Goal: Task Accomplishment & Management: Manage account settings

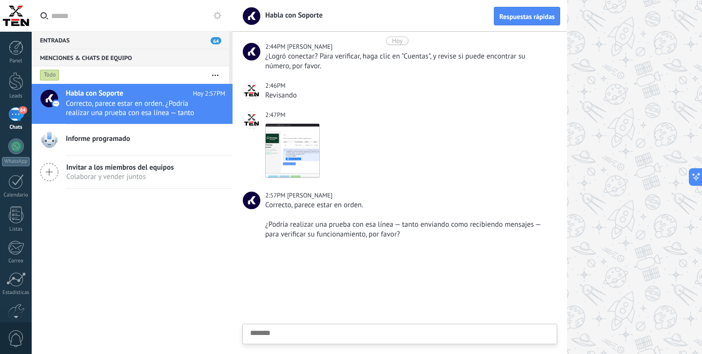
scroll to position [10, 0]
click at [366, 258] on div at bounding box center [399, 301] width 334 height 105
click at [19, 120] on div "64" at bounding box center [16, 114] width 16 height 14
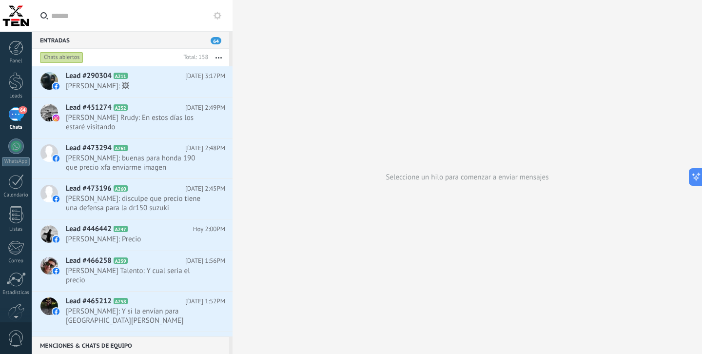
click at [68, 39] on div "Entradas 64" at bounding box center [130, 40] width 197 height 18
click at [13, 115] on div "64" at bounding box center [16, 114] width 16 height 14
click at [16, 151] on div at bounding box center [16, 146] width 16 height 16
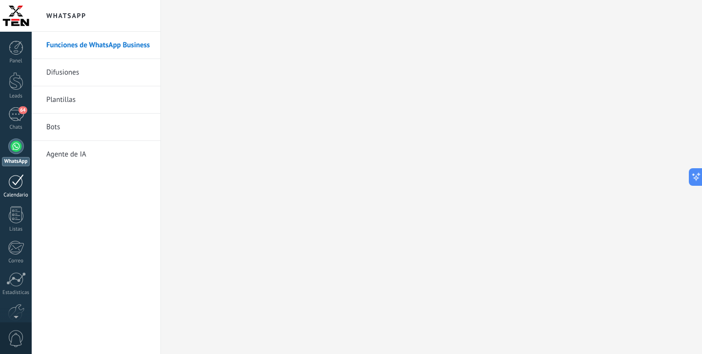
scroll to position [53, 0]
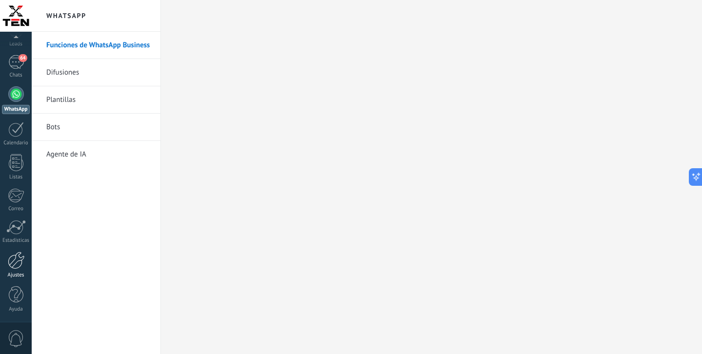
click at [14, 261] on div at bounding box center [16, 260] width 17 height 18
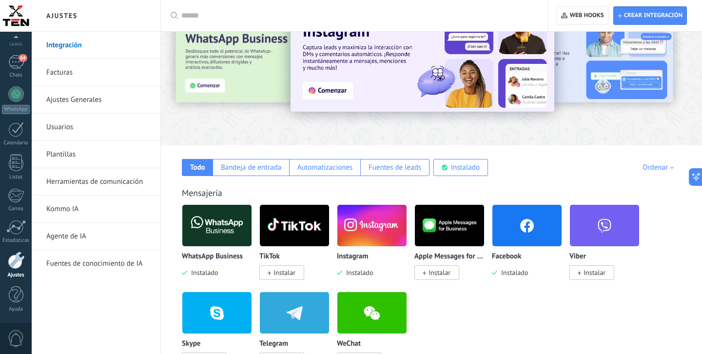
scroll to position [57, 0]
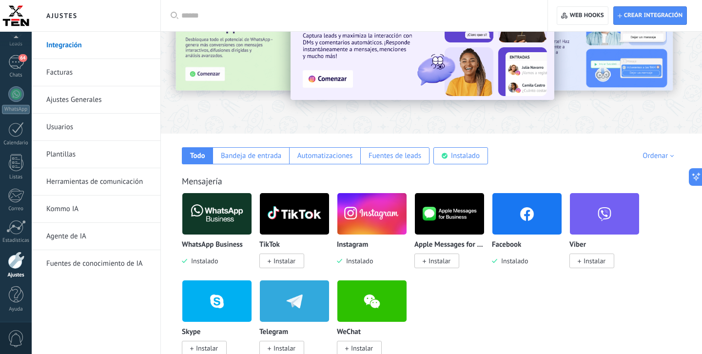
click at [214, 204] on img at bounding box center [216, 213] width 69 height 47
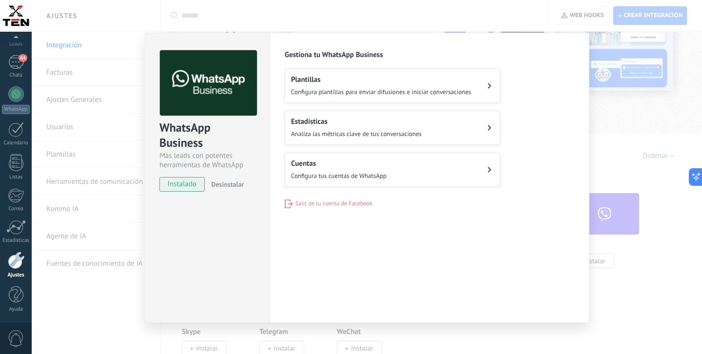
click at [386, 169] on div "Cuentas Configura tus cuentas de WhatsApp" at bounding box center [339, 169] width 96 height 21
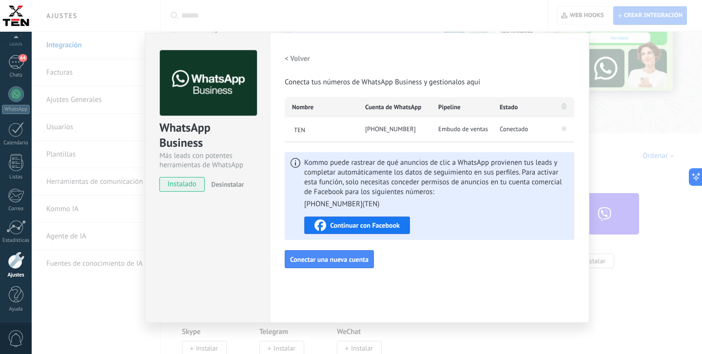
click at [355, 225] on span "Continuar con Facebook" at bounding box center [365, 225] width 70 height 7
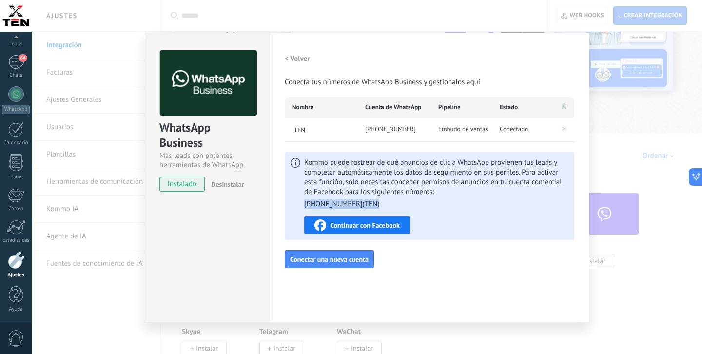
drag, startPoint x: 375, startPoint y: 205, endPoint x: 304, endPoint y: 206, distance: 71.1
click at [303, 204] on div "Kommo puede rastrear de qué anuncios de clic a WhatsApp provienen tus leads y c…" at bounding box center [429, 196] width 289 height 88
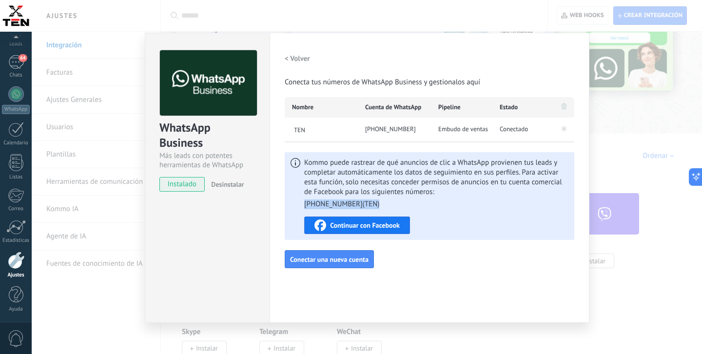
copy li "[PHONE_NUMBER] ( TEN )"
click at [483, 127] on span "Embudo de ventas" at bounding box center [463, 129] width 50 height 10
click at [467, 131] on span "Embudo de ventas" at bounding box center [463, 129] width 50 height 10
click at [392, 130] on div "[PHONE_NUMBER]" at bounding box center [394, 129] width 73 height 24
click at [291, 57] on h2 "< Volver" at bounding box center [297, 58] width 25 height 9
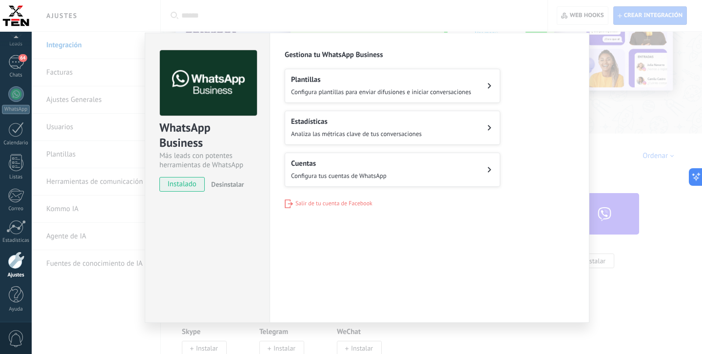
click at [402, 129] on div "Estadísticas Analiza las métricas clave de tus conversaciones" at bounding box center [356, 127] width 131 height 21
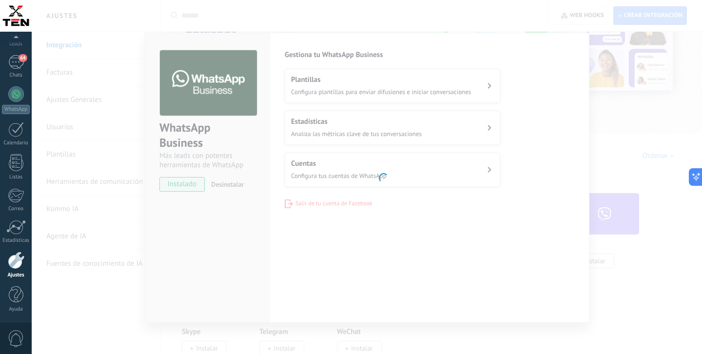
scroll to position [53, 0]
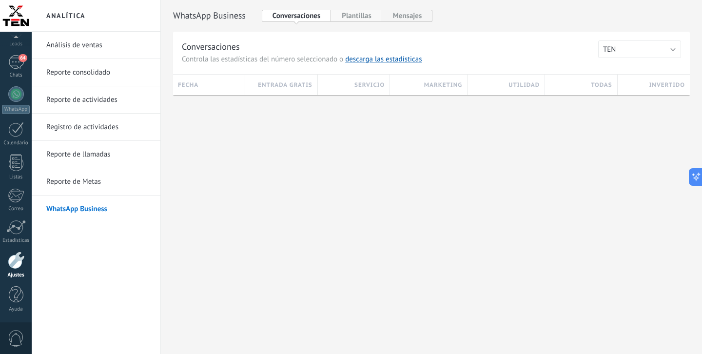
click at [354, 17] on button "Plantillas" at bounding box center [356, 16] width 51 height 12
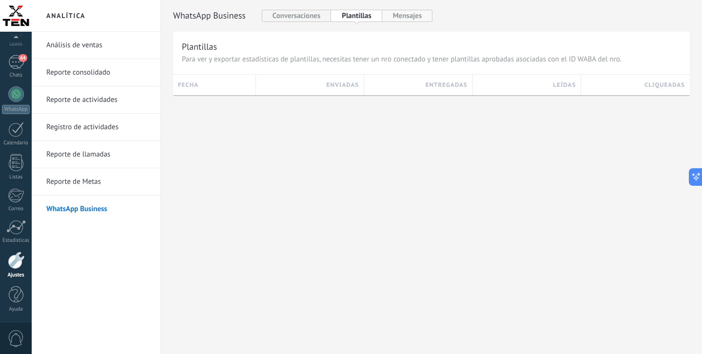
click at [412, 18] on button "Mensajes" at bounding box center [407, 16] width 51 height 12
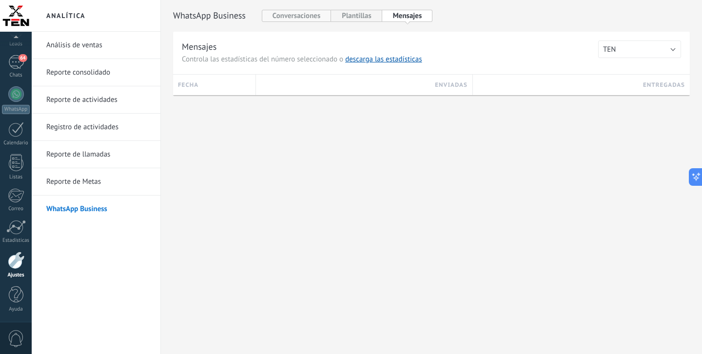
click at [299, 18] on button "Conversaciones" at bounding box center [297, 16] width 70 height 12
click at [77, 208] on link "WhatsApp Business" at bounding box center [98, 208] width 104 height 27
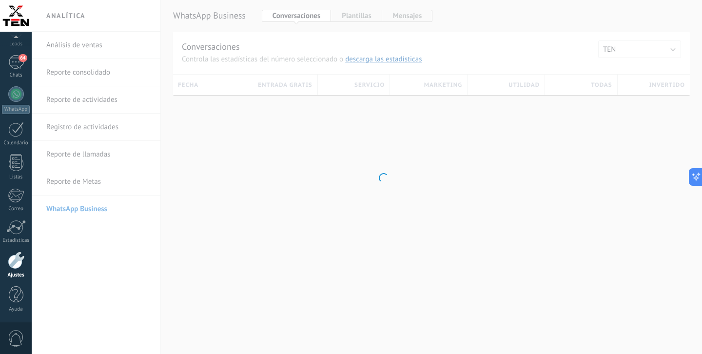
scroll to position [53, 0]
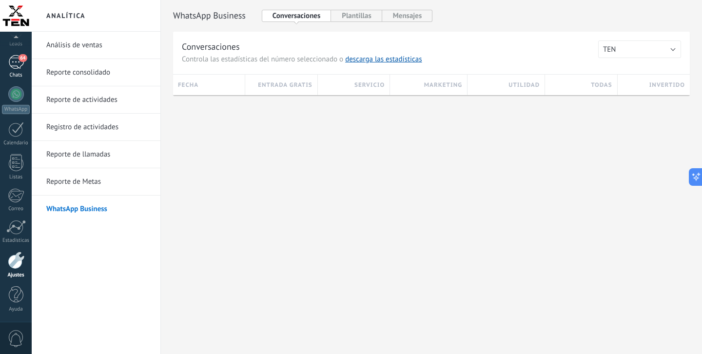
click at [14, 68] on div "64" at bounding box center [16, 62] width 16 height 14
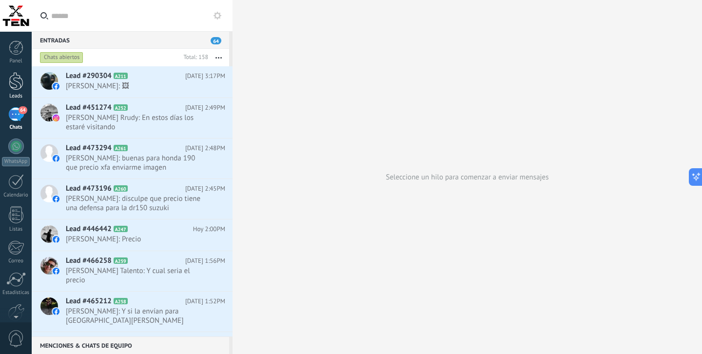
click at [20, 86] on div at bounding box center [16, 81] width 15 height 18
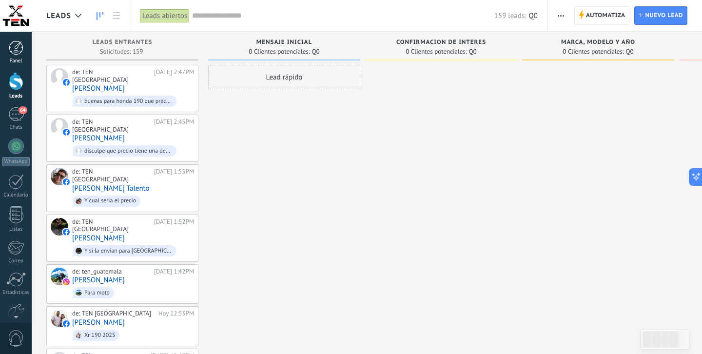
click at [11, 51] on div at bounding box center [16, 47] width 15 height 15
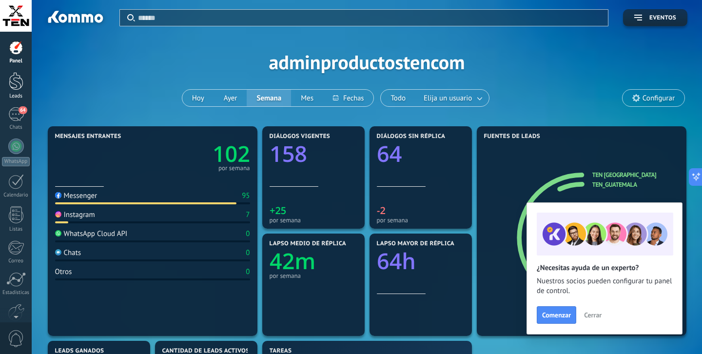
click at [19, 80] on div at bounding box center [16, 81] width 15 height 18
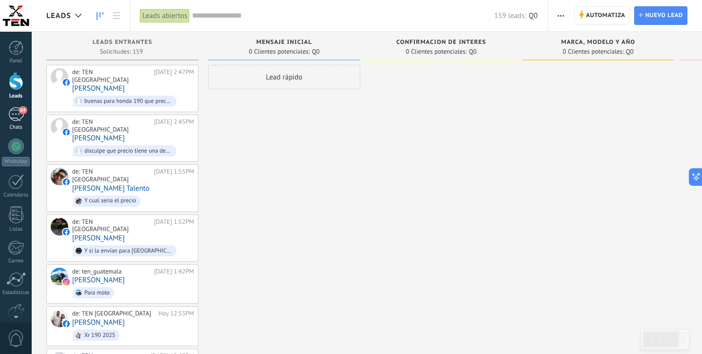
click at [18, 115] on div "64" at bounding box center [16, 114] width 16 height 14
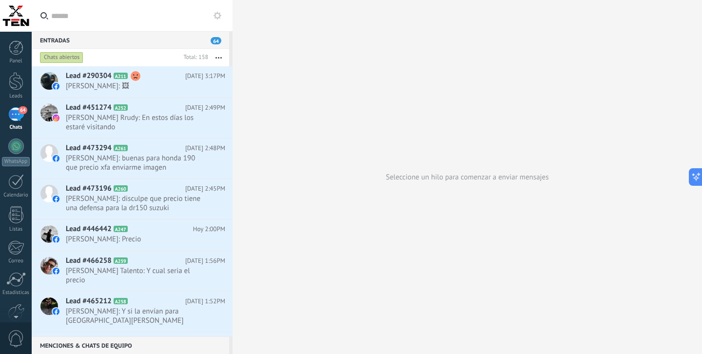
click at [218, 58] on use "button" at bounding box center [218, 57] width 6 height 1
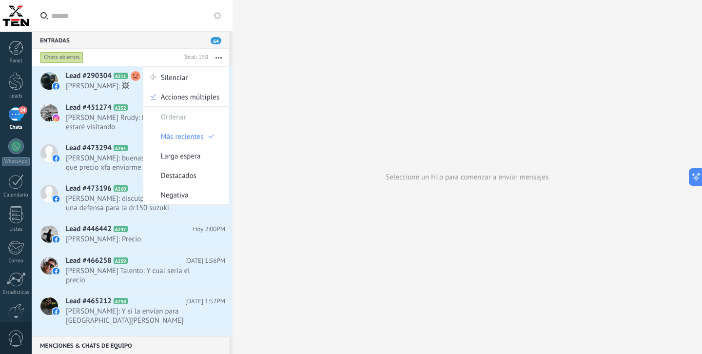
click at [303, 100] on div "Seleccione un hilo para comenzar a enviar mensajes" at bounding box center [466, 177] width 469 height 354
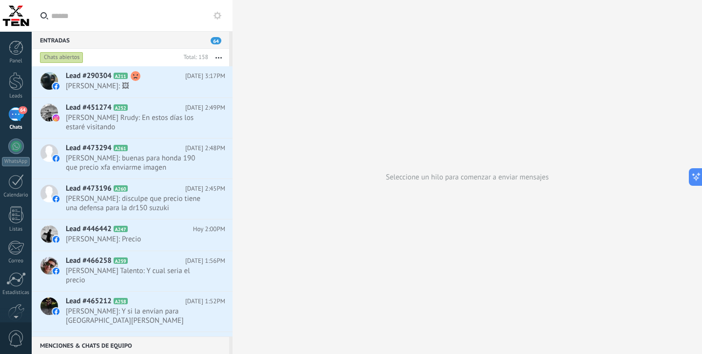
click at [66, 56] on div "Chats abiertos" at bounding box center [61, 58] width 43 height 12
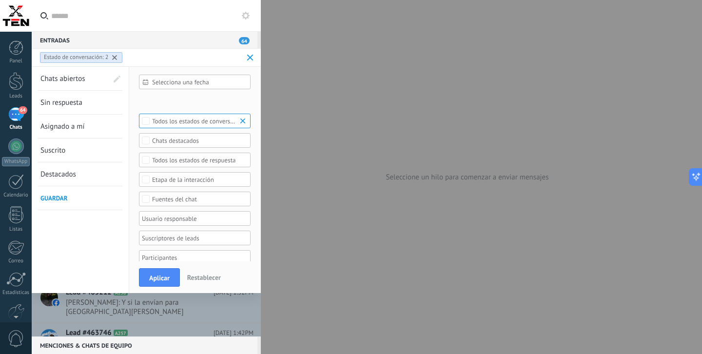
click at [246, 119] on b at bounding box center [244, 121] width 12 height 10
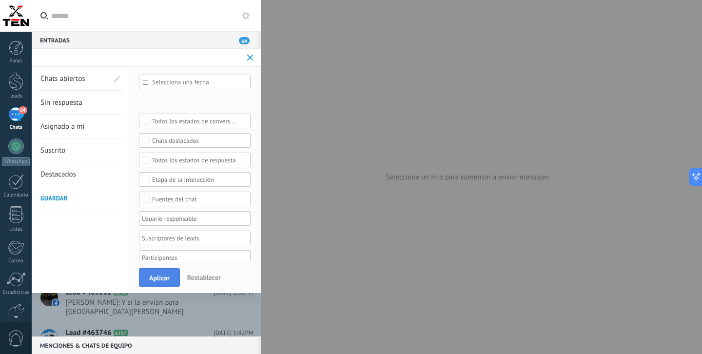
click at [172, 275] on button "Aplicar" at bounding box center [159, 277] width 41 height 19
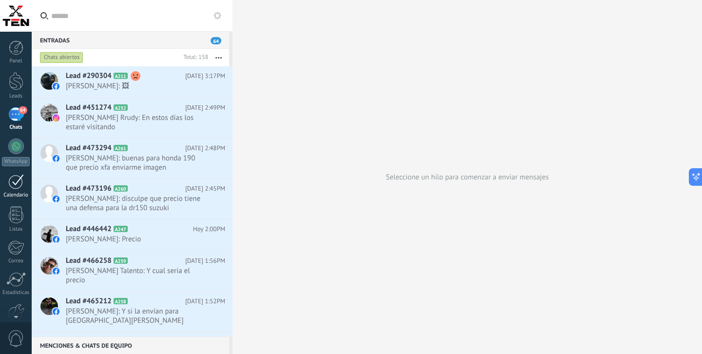
click at [18, 179] on div at bounding box center [16, 181] width 16 height 15
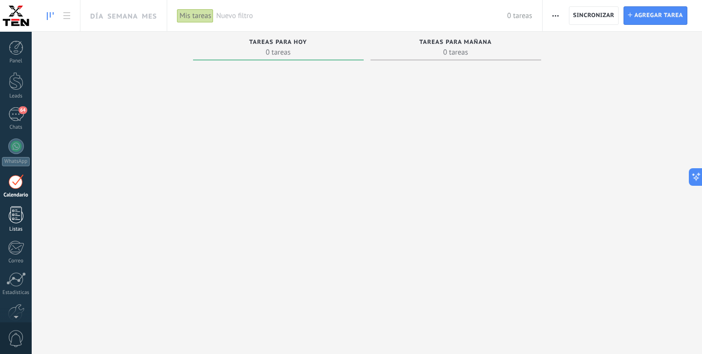
click at [18, 215] on div at bounding box center [16, 214] width 15 height 17
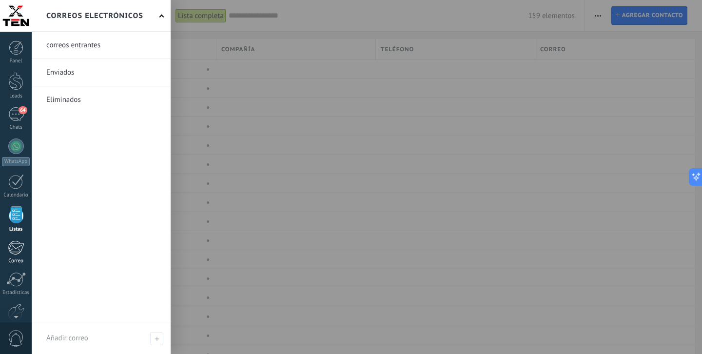
click at [16, 250] on div at bounding box center [16, 247] width 16 height 15
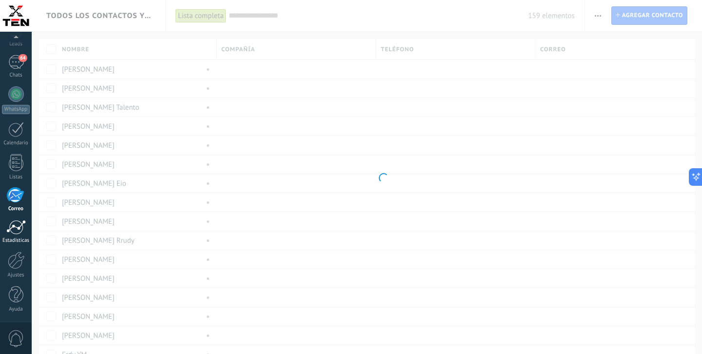
click at [13, 233] on div at bounding box center [15, 227] width 19 height 15
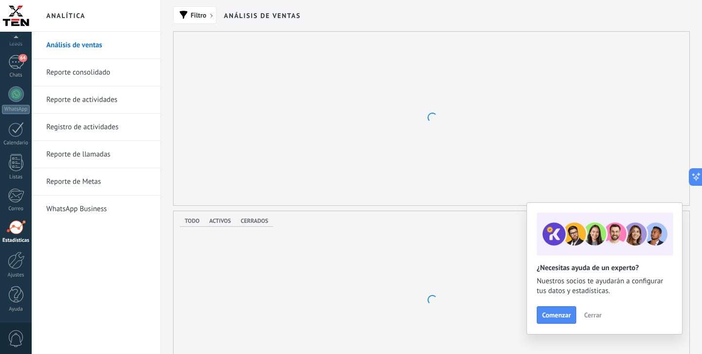
scroll to position [53, 0]
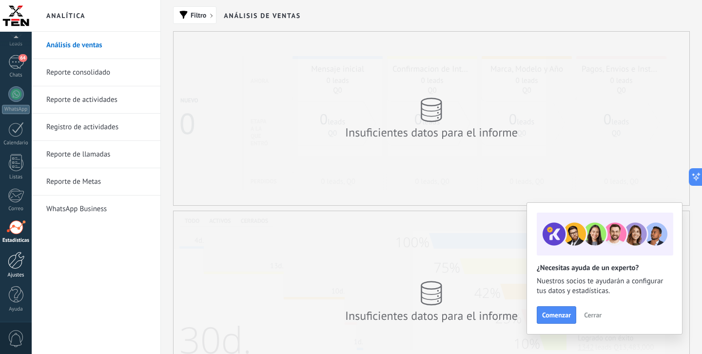
click at [14, 262] on div at bounding box center [16, 260] width 17 height 18
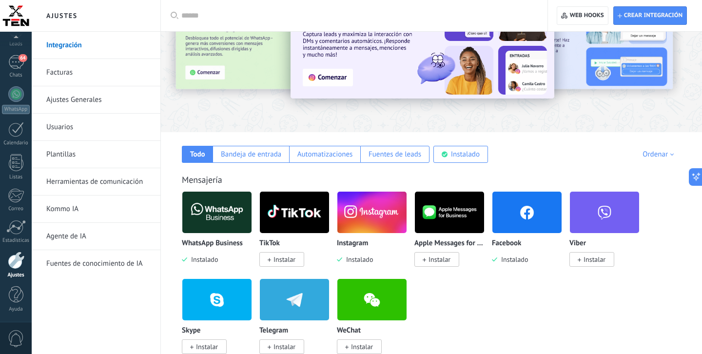
scroll to position [69, 0]
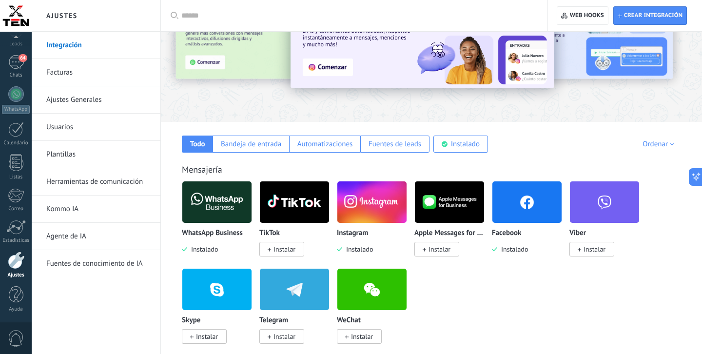
click at [225, 200] on img at bounding box center [216, 201] width 69 height 47
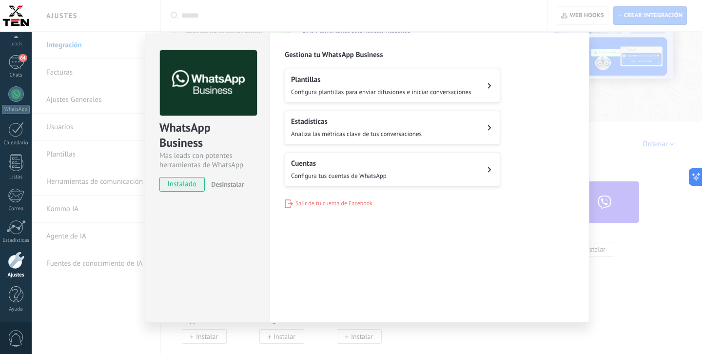
click at [388, 168] on button "Cuentas Configura tus cuentas de WhatsApp" at bounding box center [392, 170] width 215 height 34
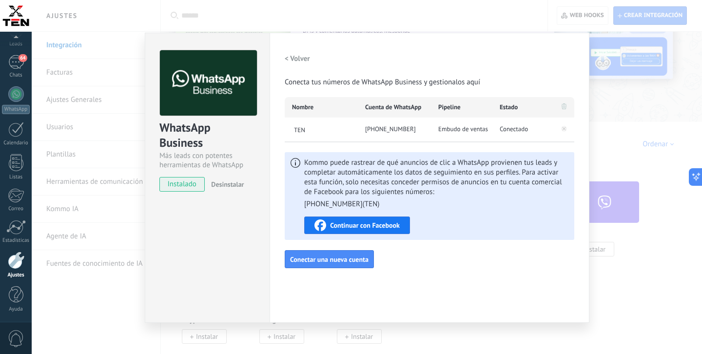
click at [452, 130] on span "Embudo de ventas" at bounding box center [463, 129] width 50 height 10
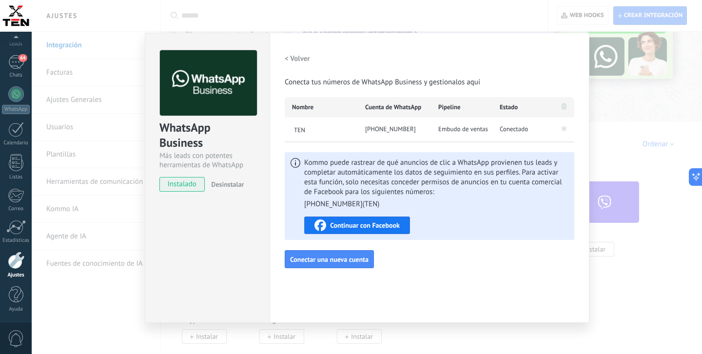
click at [397, 226] on span "Continuar con Facebook" at bounding box center [365, 225] width 70 height 7
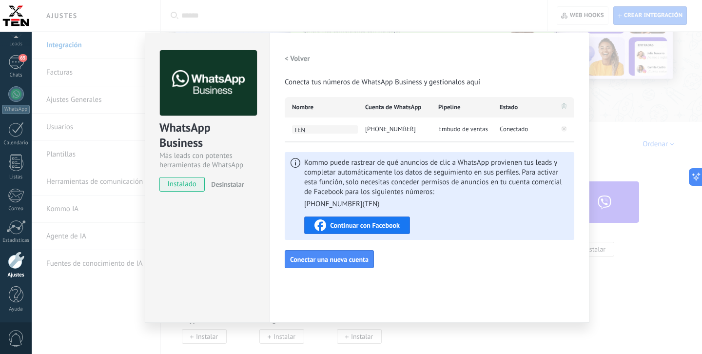
click at [308, 128] on span "TEN" at bounding box center [325, 129] width 66 height 8
click at [315, 152] on div "Kommo puede rastrear de qué anuncios de clic a WhatsApp provienen tus leads y c…" at bounding box center [429, 196] width 289 height 88
click at [406, 128] on div "[PHONE_NUMBER]" at bounding box center [394, 129] width 73 height 24
click at [456, 130] on span "Embudo de ventas" at bounding box center [463, 129] width 50 height 10
click at [469, 129] on span "Embudo de ventas" at bounding box center [463, 129] width 50 height 10
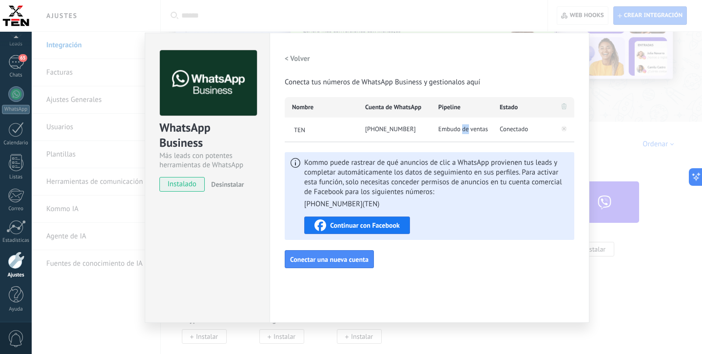
click at [469, 129] on span "Embudo de ventas" at bounding box center [463, 129] width 50 height 10
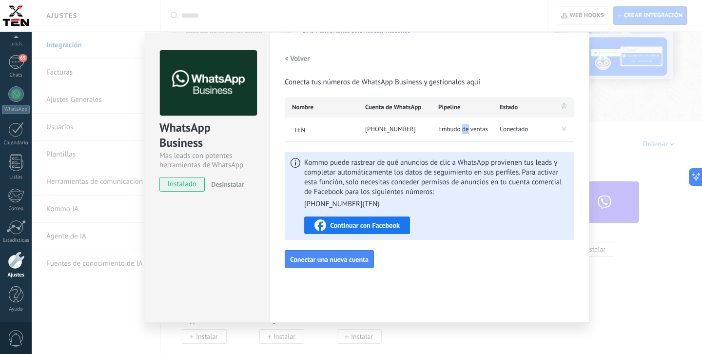
click at [469, 129] on span "Embudo de ventas" at bounding box center [463, 129] width 50 height 10
click at [450, 129] on span "Embudo de ventas" at bounding box center [463, 129] width 50 height 10
click at [313, 128] on span "TEN" at bounding box center [325, 129] width 66 height 8
type input "**********"
click at [426, 129] on div "[PHONE_NUMBER]" at bounding box center [394, 129] width 73 height 24
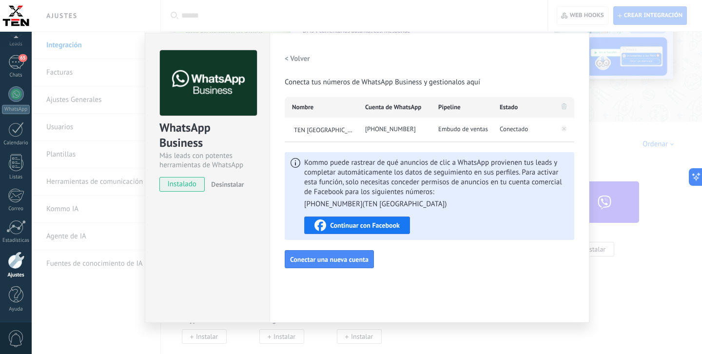
click at [446, 276] on div "Configuraciones Autorizaciones Esta pestaña registra a los usuarios que han con…" at bounding box center [429, 178] width 320 height 290
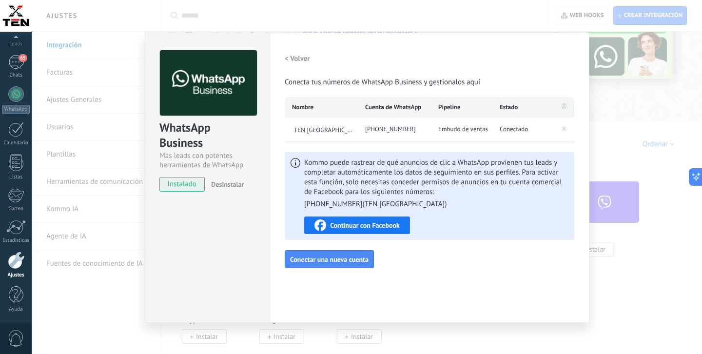
click at [107, 286] on div "WhatsApp Business Más leads con potentes herramientas de WhatsApp instalado Des…" at bounding box center [367, 177] width 670 height 354
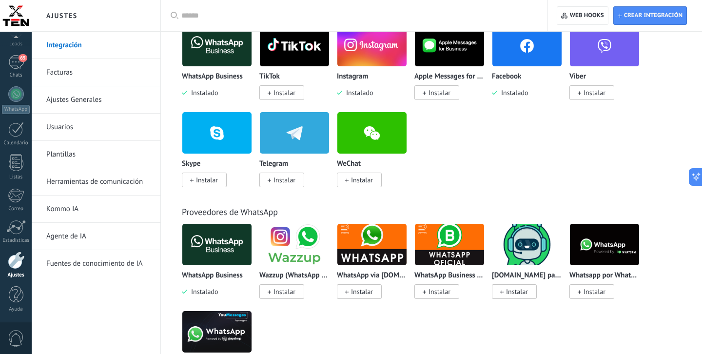
scroll to position [231, 0]
